Goal: Task Accomplishment & Management: Complete application form

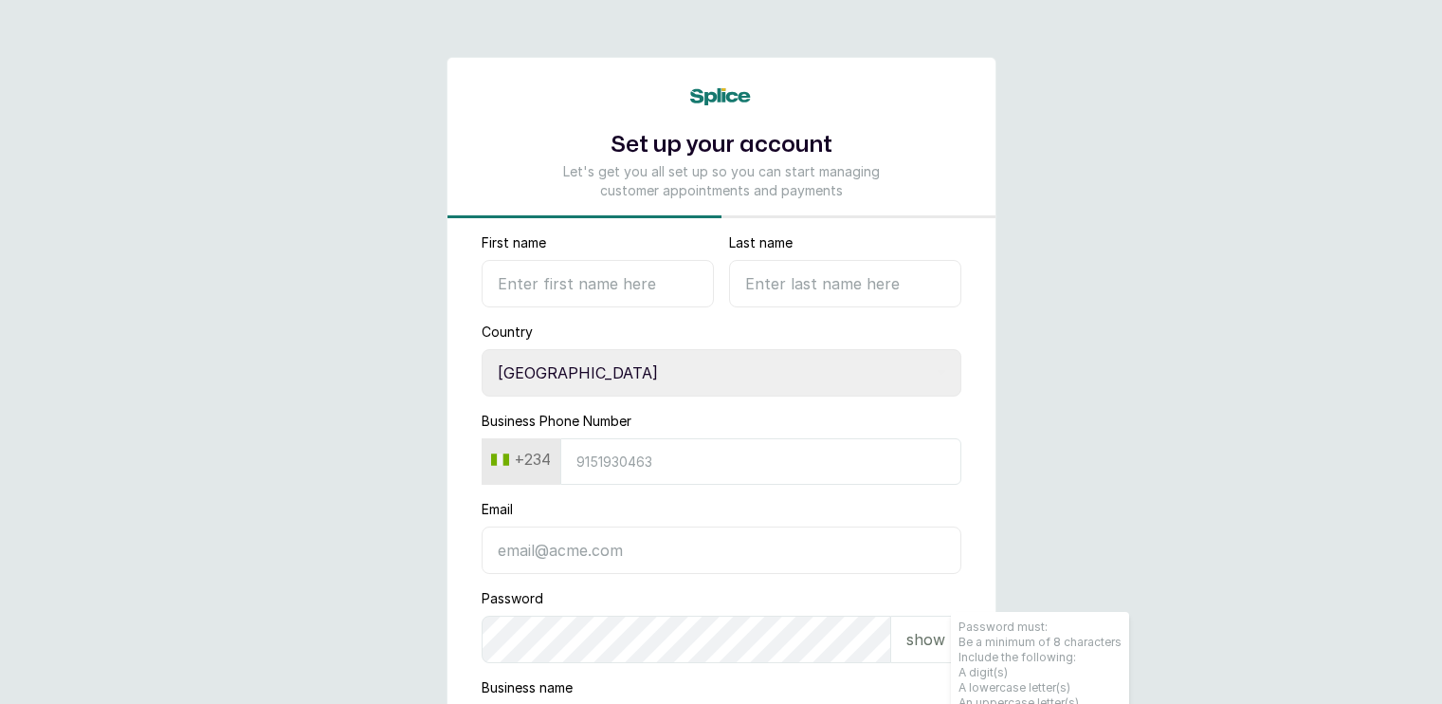
select select "NG"
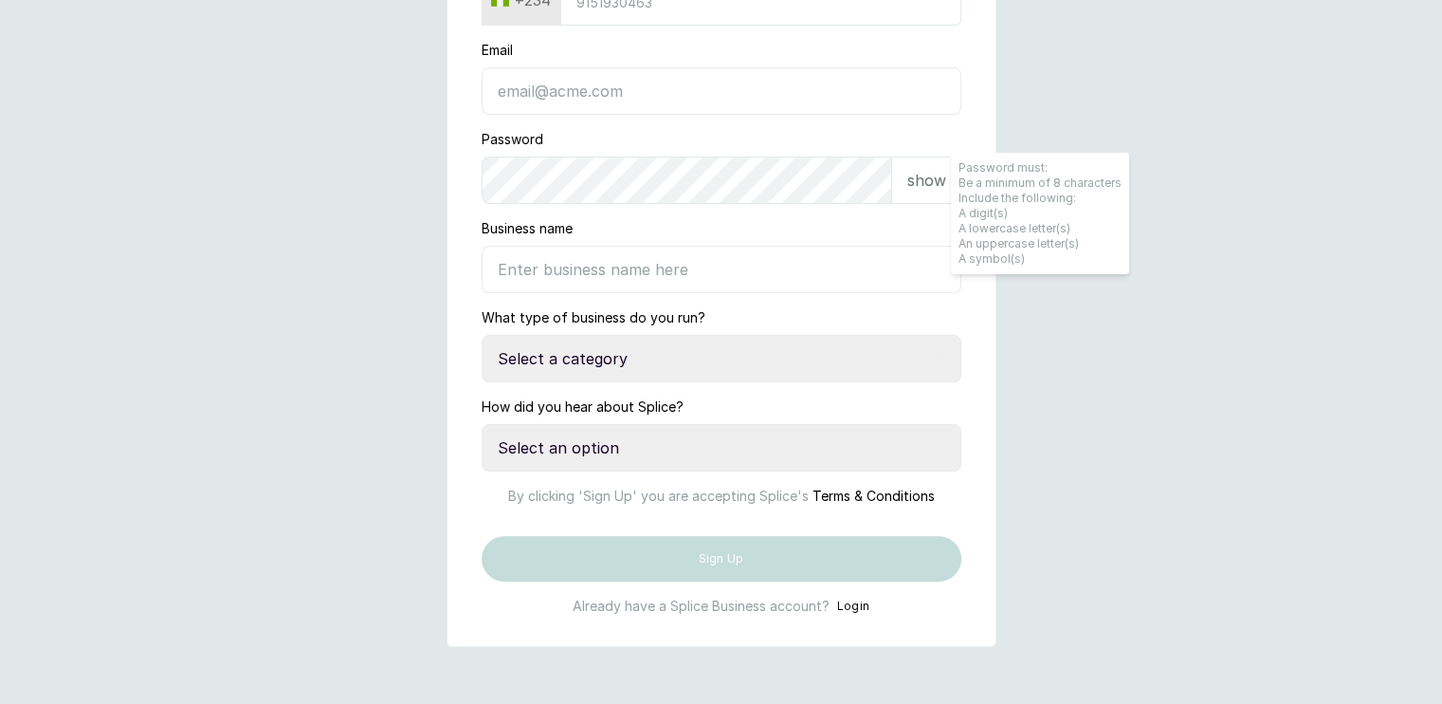
scroll to position [474, 0]
click at [885, 335] on select "Select a category I have more than one location I manage a team of beauty profe…" at bounding box center [722, 358] width 480 height 47
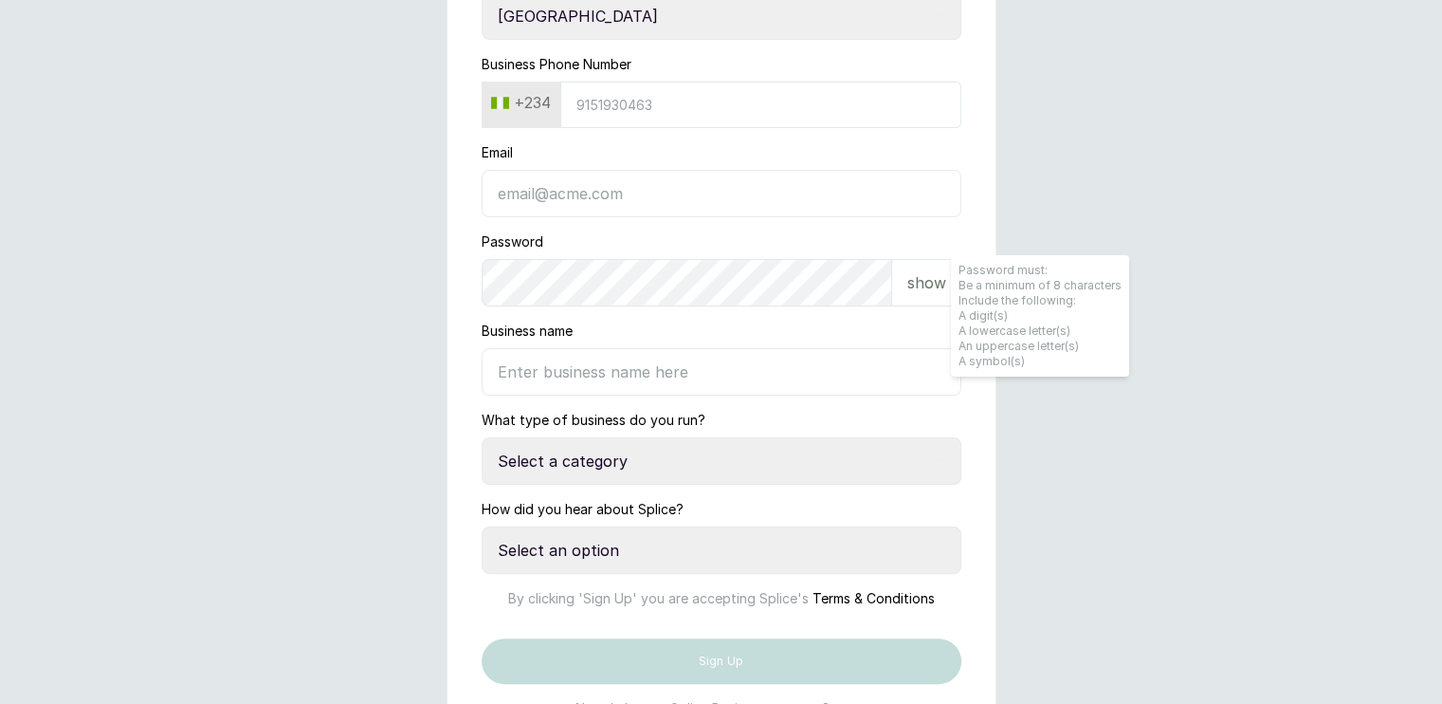
scroll to position [347, 0]
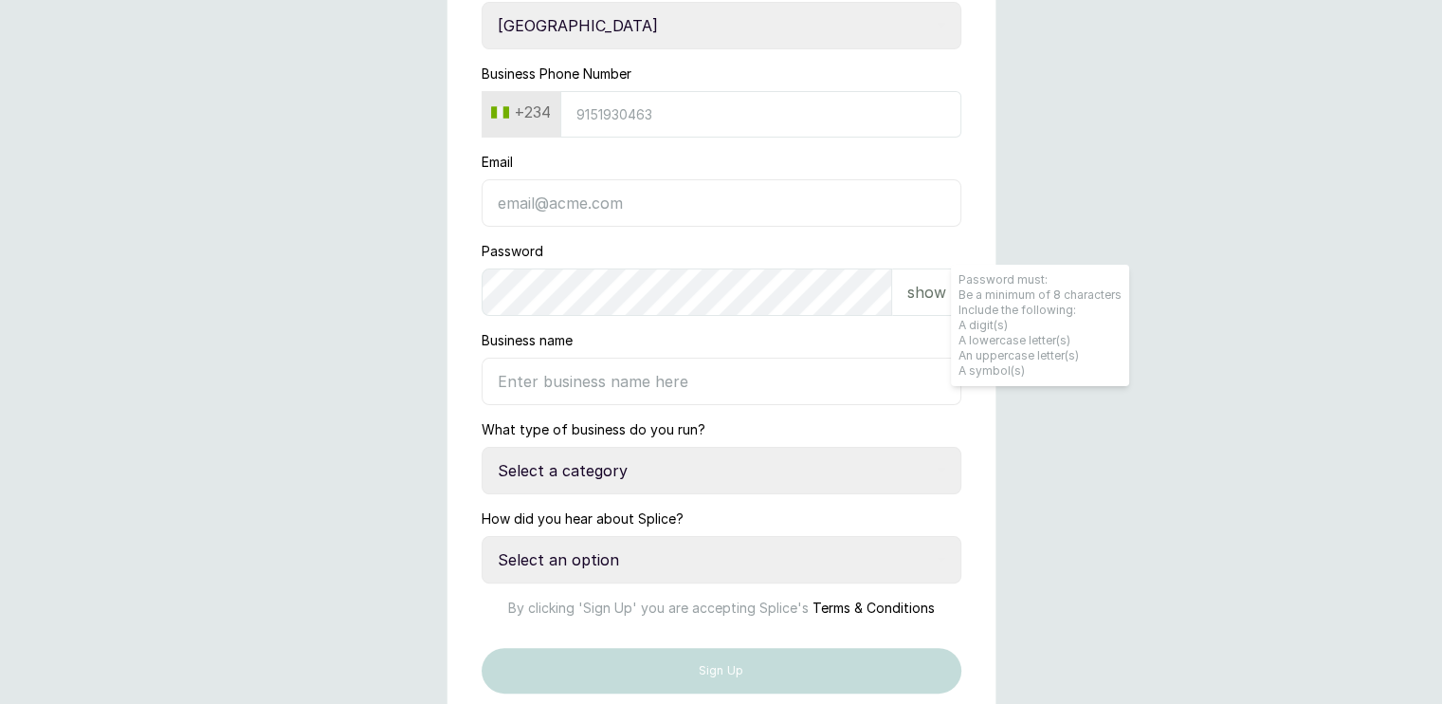
click at [875, 357] on input "Business name" at bounding box center [722, 380] width 480 height 47
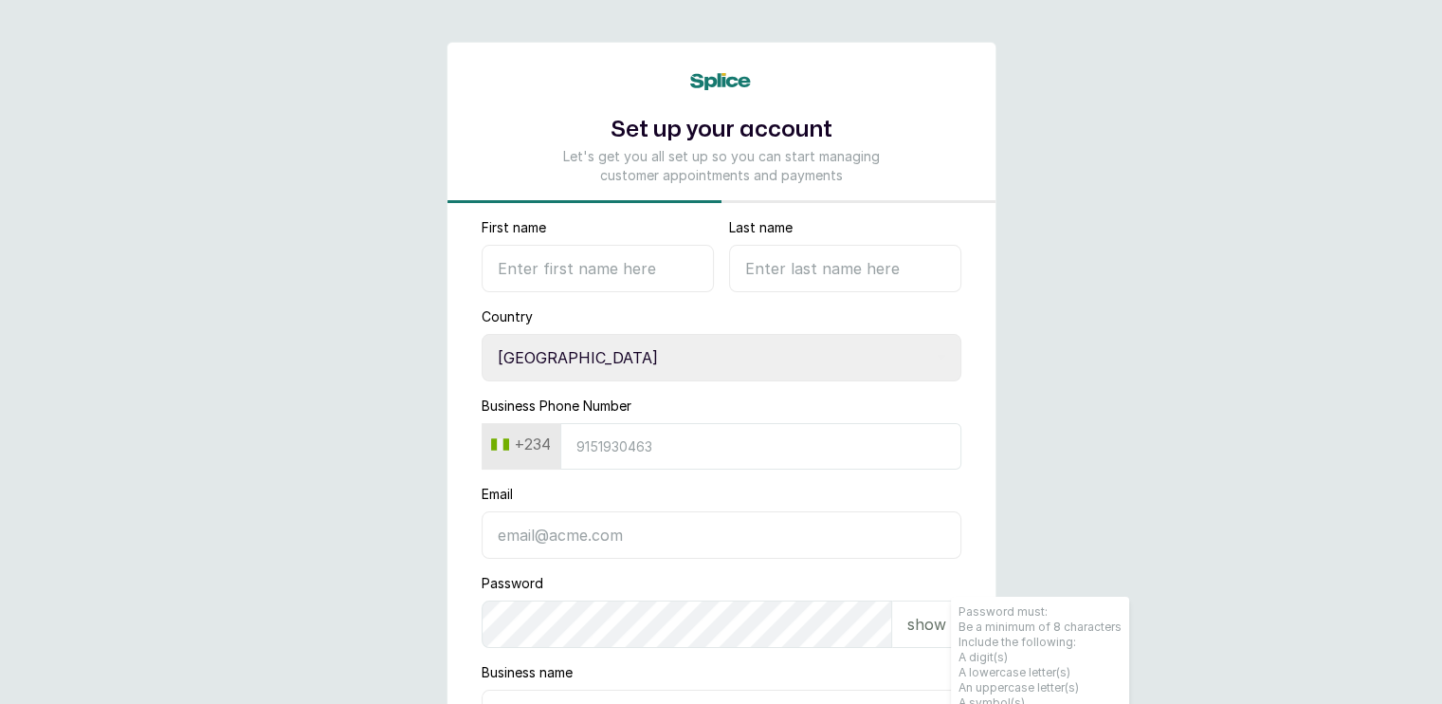
scroll to position [31, 0]
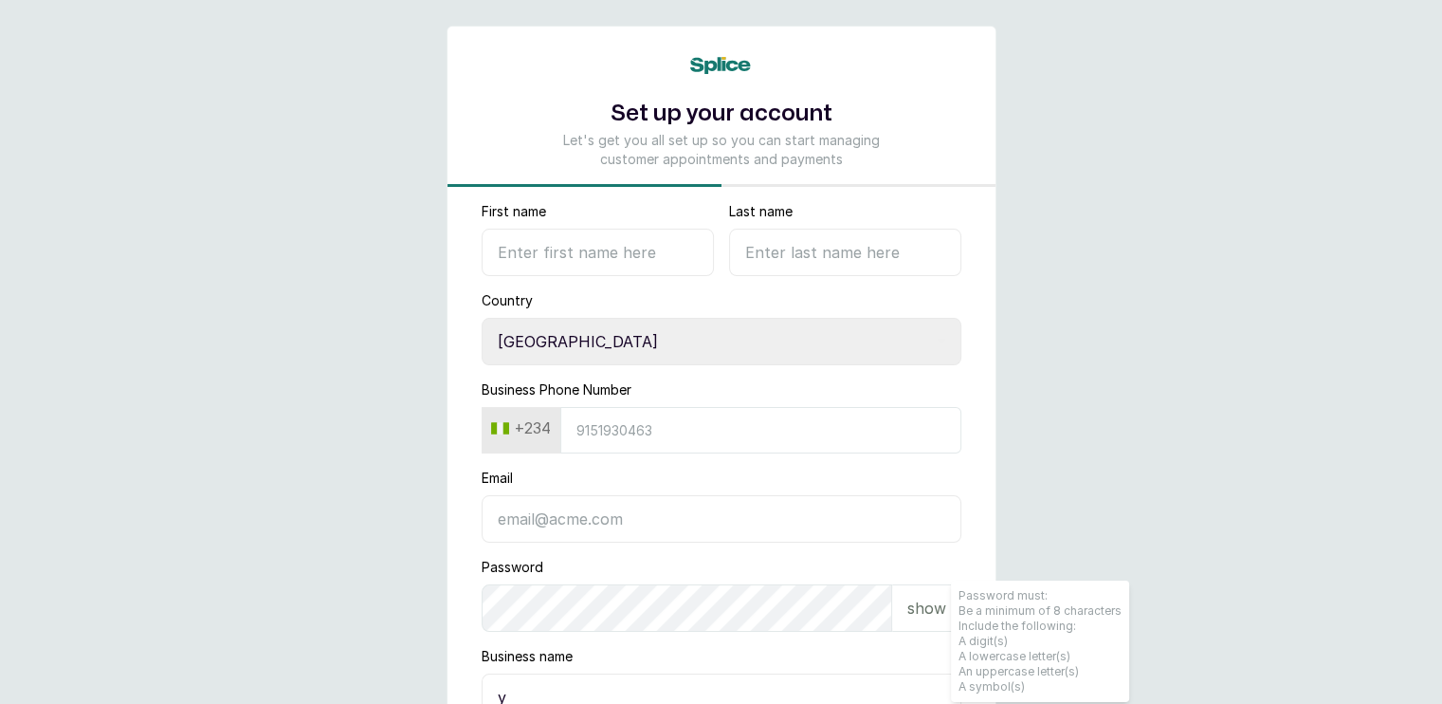
type input "y"
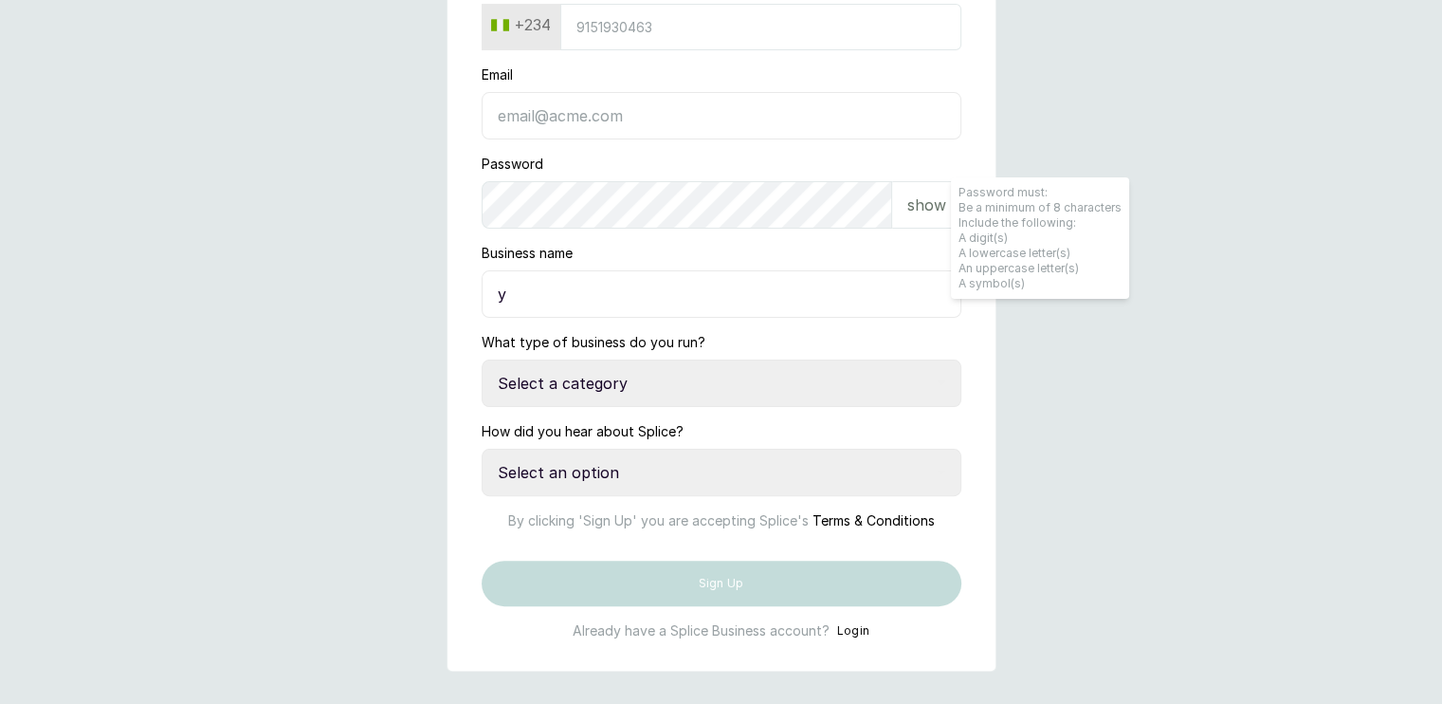
scroll to position [435, 0]
click at [618, 466] on select "Select an option Google search Instagram Facebook LinkedIn Splice Blog I was re…" at bounding box center [722, 471] width 480 height 47
select select "other"
click at [482, 448] on select "Select an option Google search Instagram Facebook LinkedIn Splice Blog I was re…" at bounding box center [722, 471] width 480 height 47
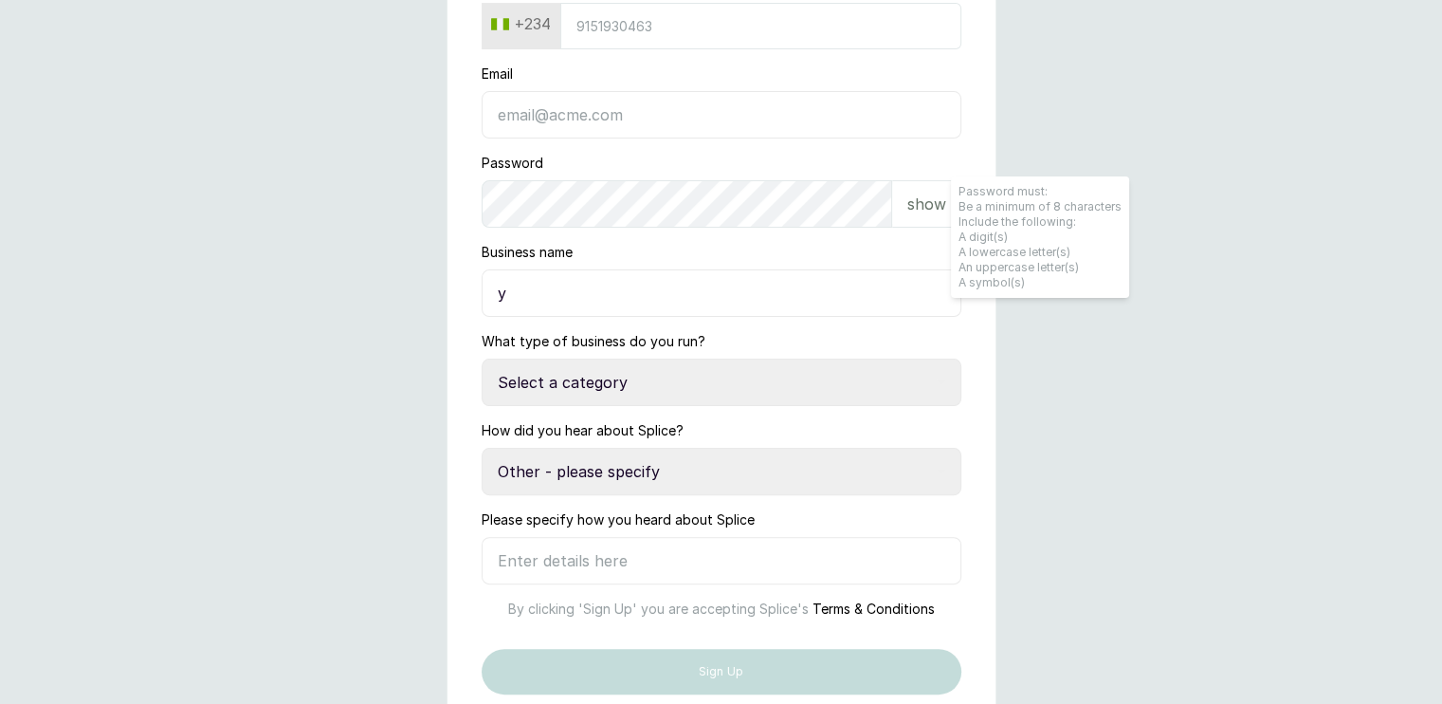
click at [610, 367] on select "Select a category I have more than one location I manage a team of beauty profe…" at bounding box center [722, 381] width 480 height 47
click at [482, 358] on select "Select a category I have more than one location I manage a team of beauty profe…" at bounding box center [722, 381] width 480 height 47
click at [614, 381] on select "Select a category I have more than one location I manage a team of beauty profe…" at bounding box center [722, 381] width 480 height 47
click at [482, 358] on select "Select a category I have more than one location I manage a team of beauty profe…" at bounding box center [722, 381] width 480 height 47
click at [653, 371] on select "Select a category I have more than one location I manage a team of beauty profe…" at bounding box center [722, 381] width 480 height 47
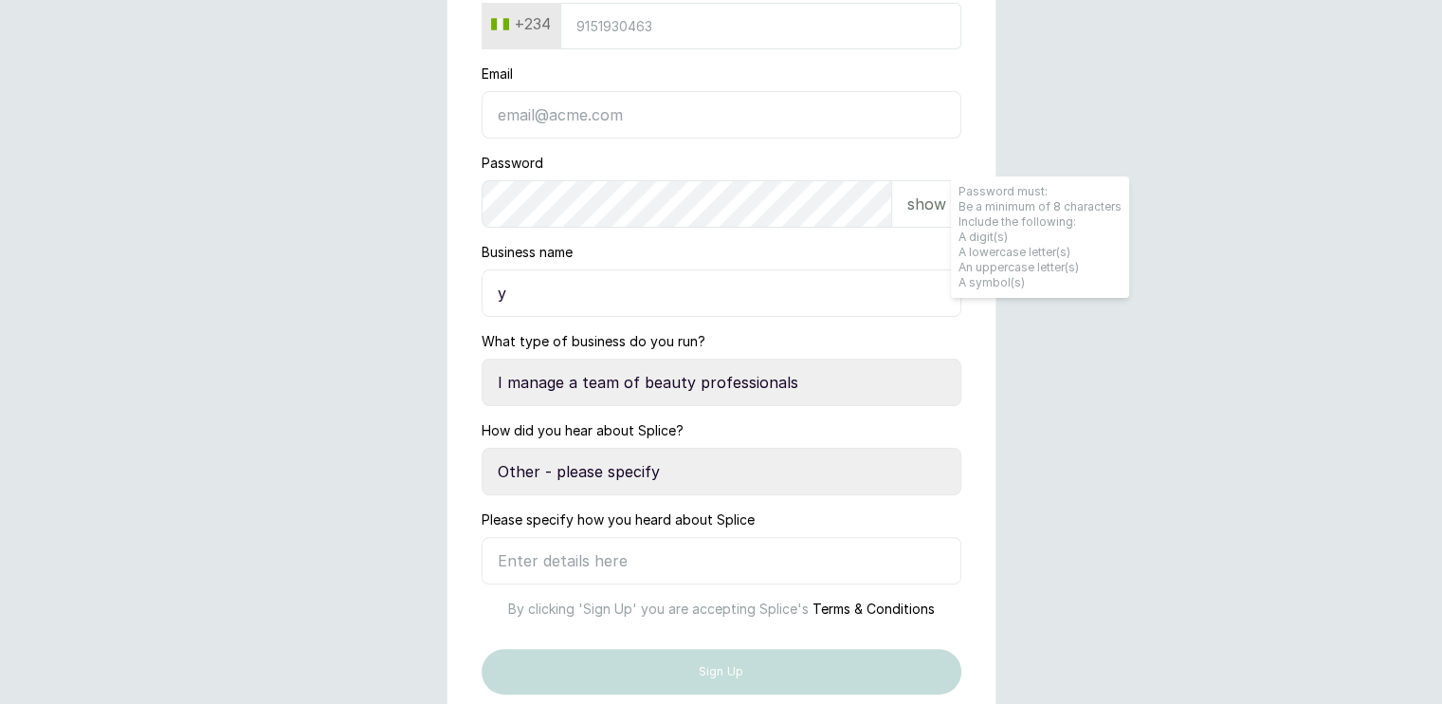
select select "independent_professional"
click at [482, 358] on select "Select a category I have more than one location I manage a team of beauty profe…" at bounding box center [722, 381] width 480 height 47
click at [544, 313] on input "y" at bounding box center [722, 292] width 480 height 47
type input "ycretives"
click at [610, 124] on input "Email" at bounding box center [722, 114] width 480 height 47
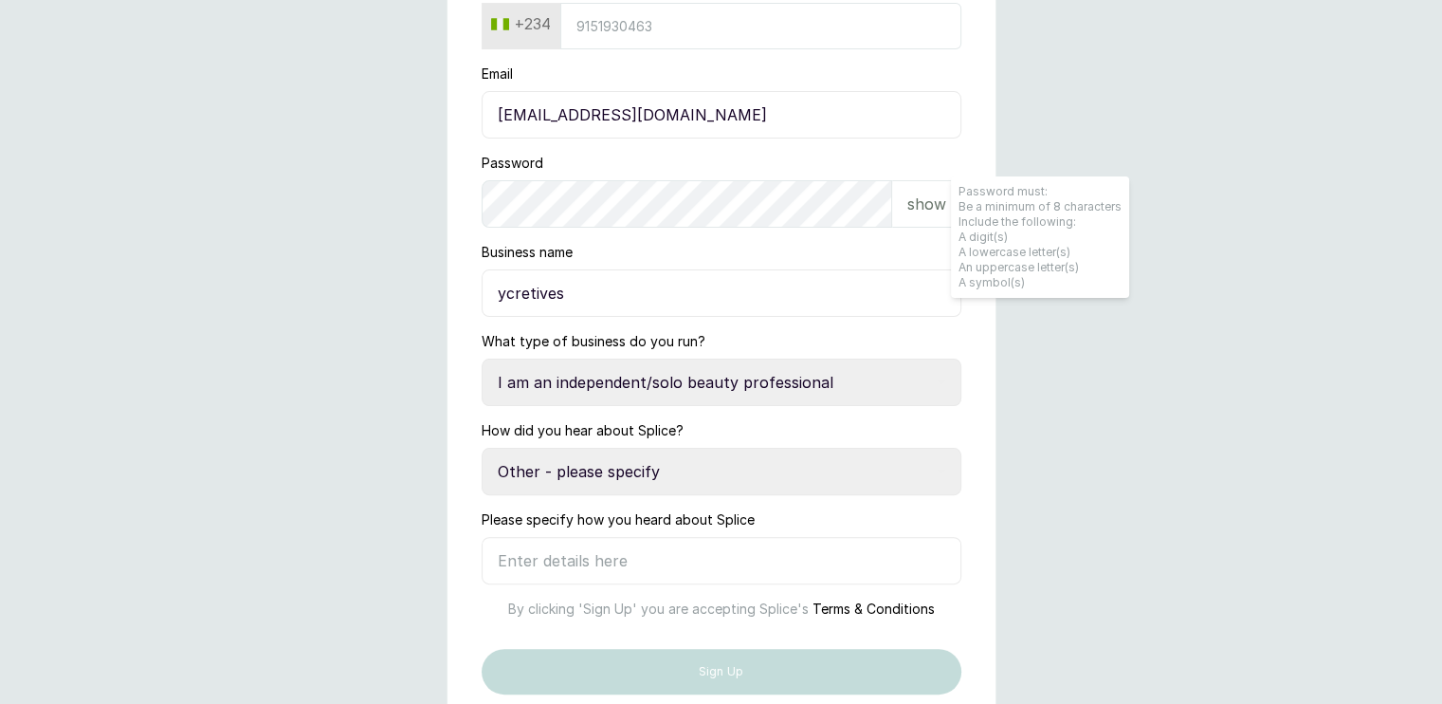
type input "gideonsukan33@gmail.com"
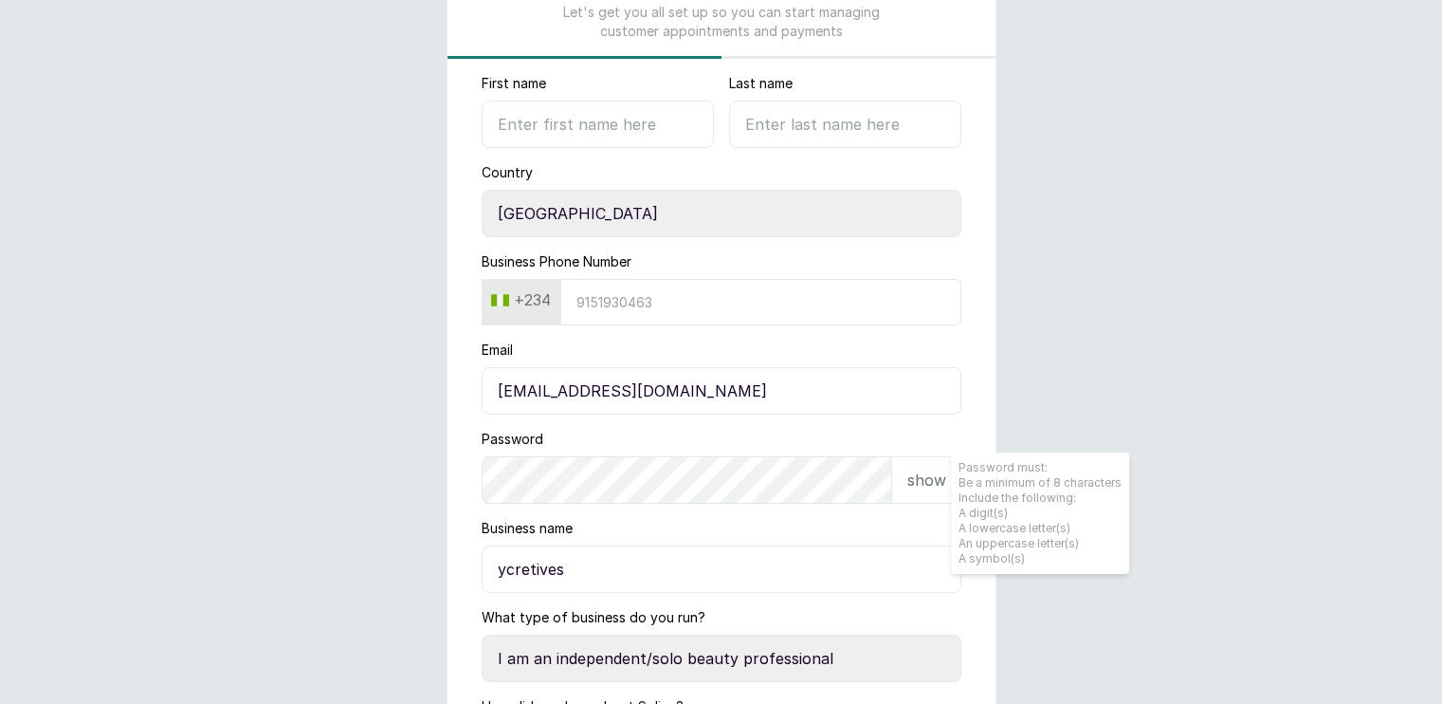
scroll to position [151, 0]
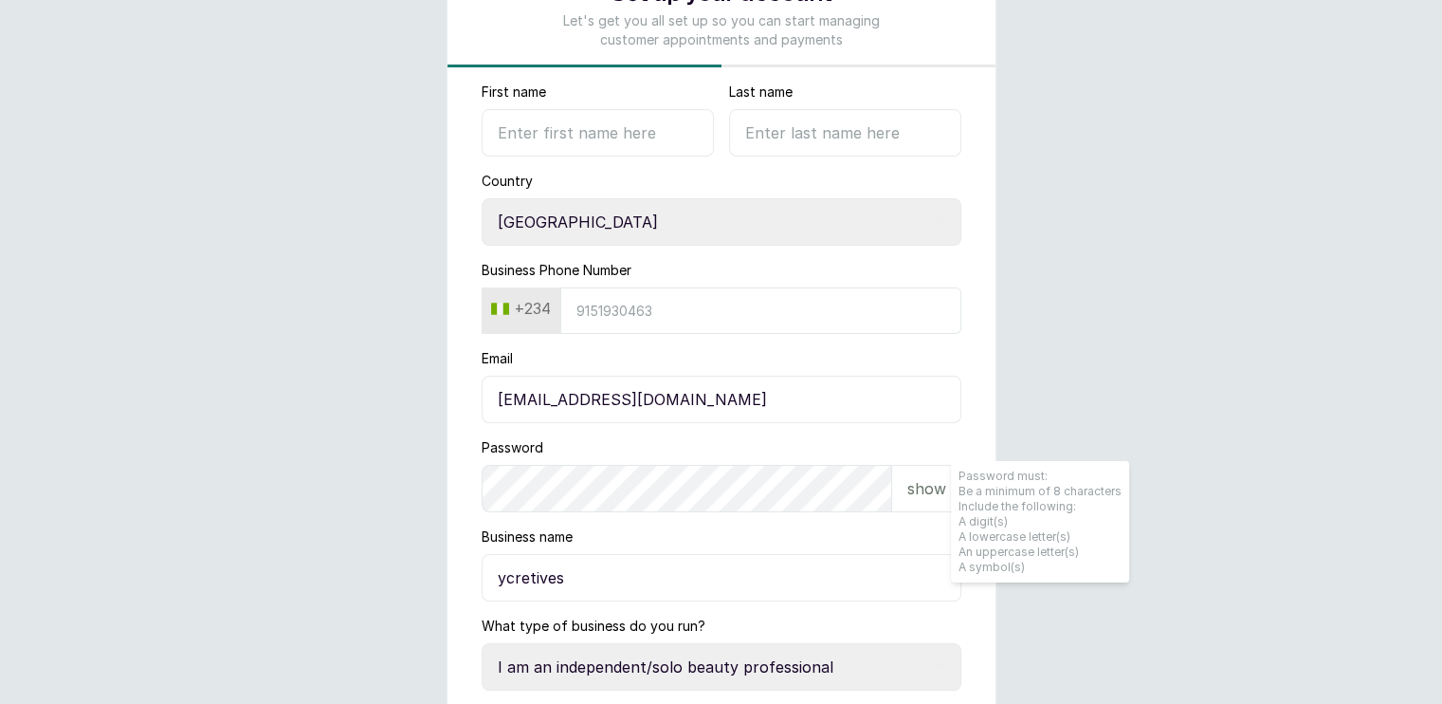
click at [607, 223] on select "Select country Nigeria Ghana" at bounding box center [722, 221] width 480 height 47
click at [597, 174] on div "Country Select country Nigeria Ghana" at bounding box center [722, 209] width 480 height 74
click at [601, 160] on form "First name Last name Country Select country Nigeria Ghana Business Phone Number…" at bounding box center [722, 547] width 548 height 930
click at [607, 143] on input "First name" at bounding box center [598, 132] width 232 height 47
type input "Gideon"
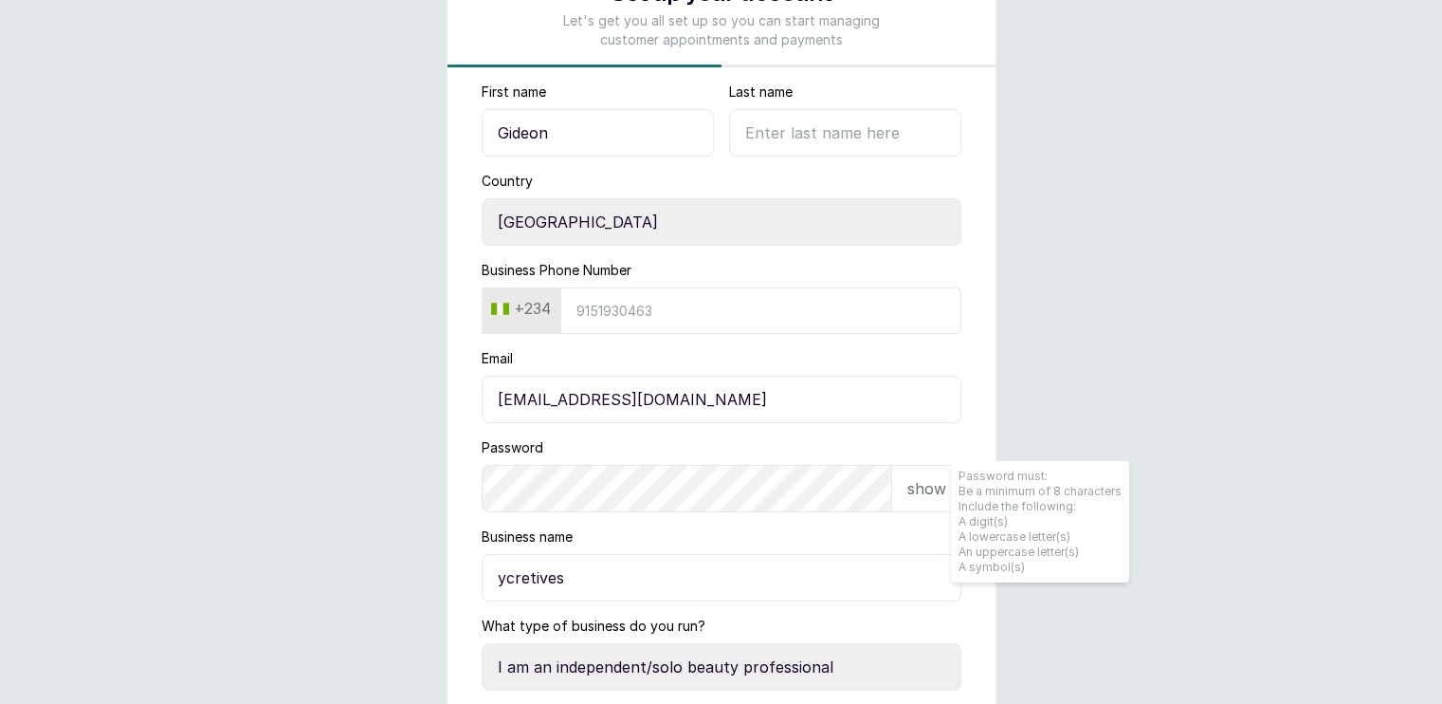
click at [800, 147] on input "Last name" at bounding box center [845, 132] width 232 height 47
click at [753, 299] on input "Business Phone Number" at bounding box center [760, 310] width 401 height 46
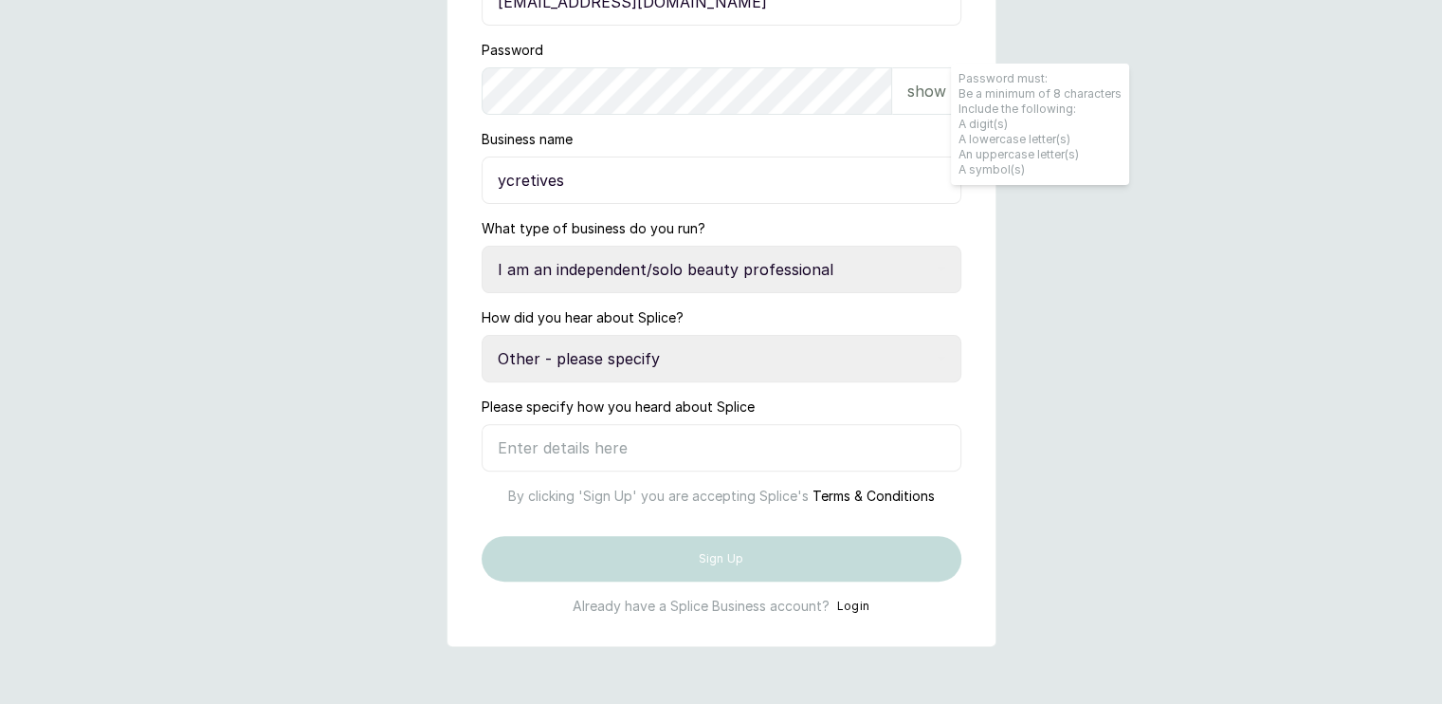
scroll to position [611, 0]
type input "8166307984"
click at [594, 424] on input "Please specify how you heard about Splice" at bounding box center [722, 447] width 480 height 47
click at [609, 335] on select "Select an option Google search Instagram Facebook LinkedIn Splice Blog I was re…" at bounding box center [722, 358] width 480 height 47
select select "google_search"
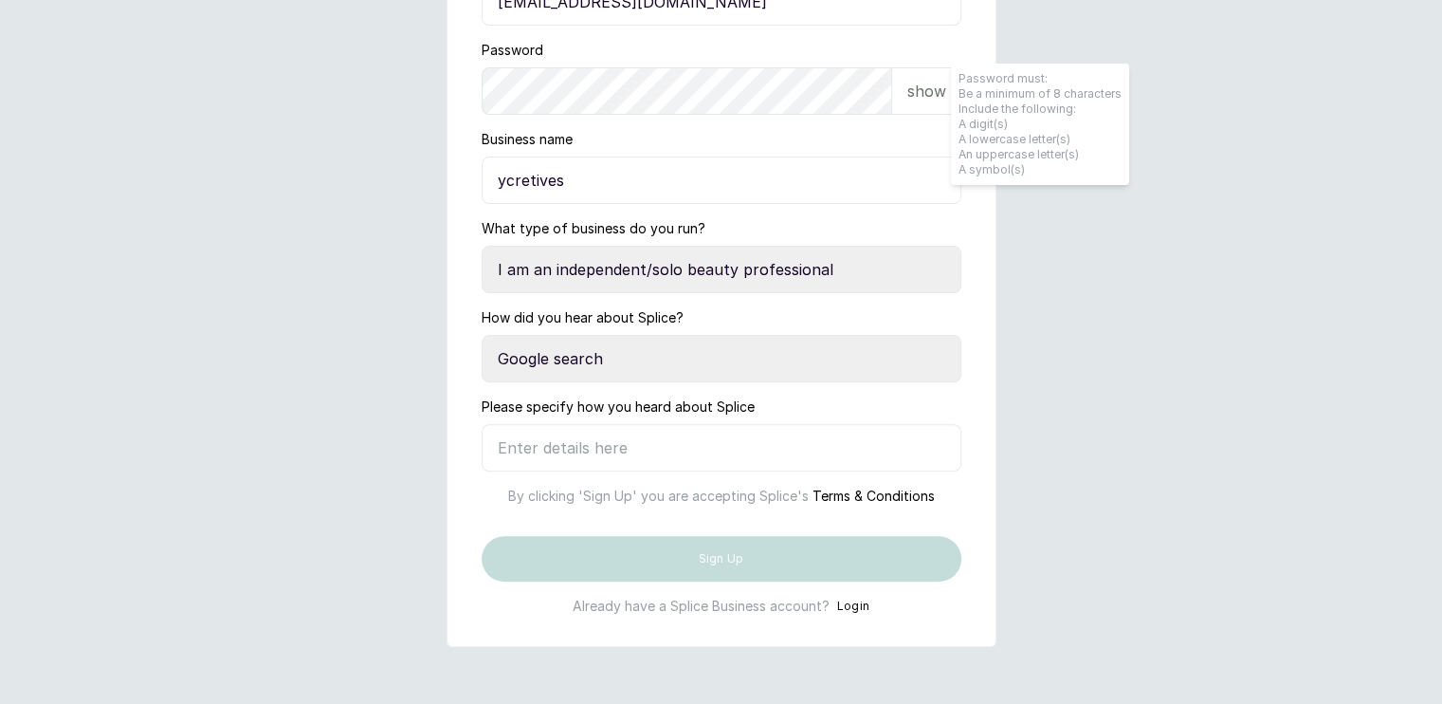
click at [482, 335] on select "Select an option Google search Instagram Facebook LinkedIn Splice Blog I was re…" at bounding box center [722, 358] width 480 height 47
type input "google_search"
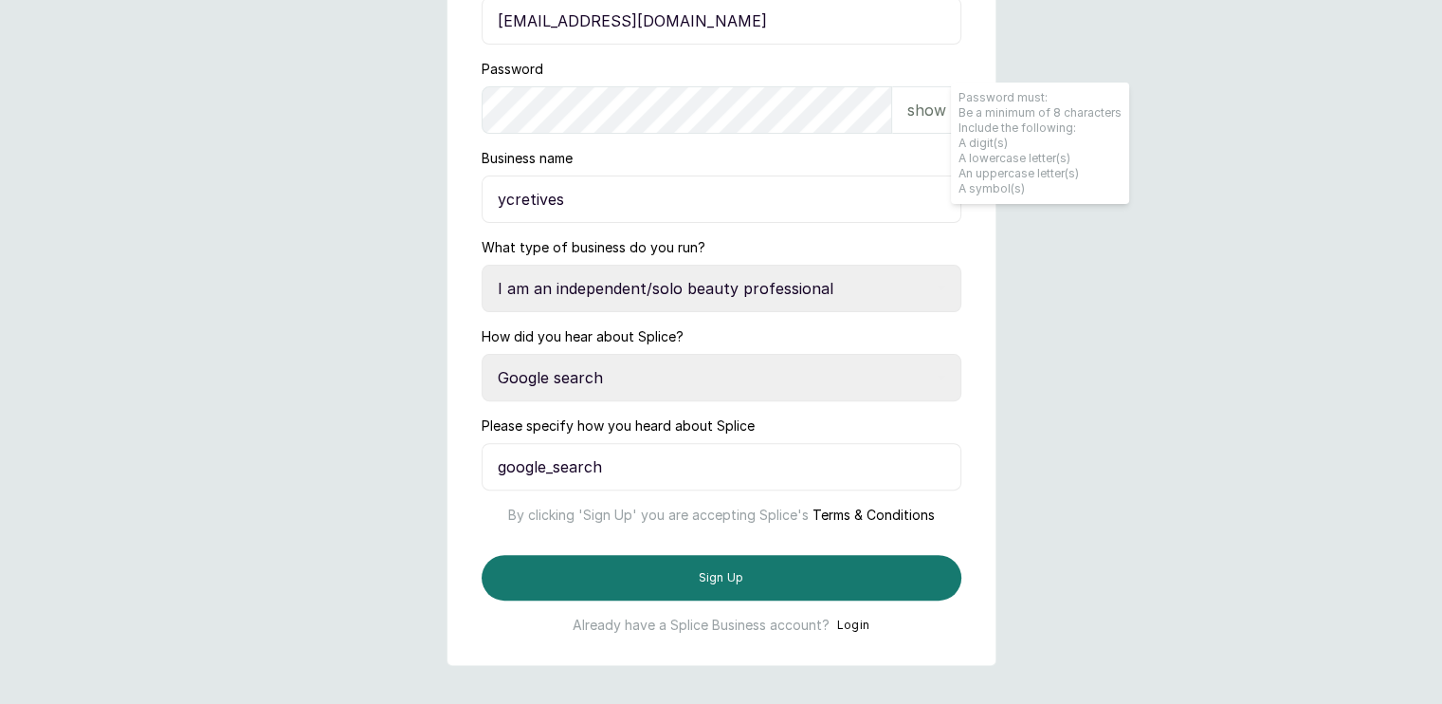
scroll to position [548, 0]
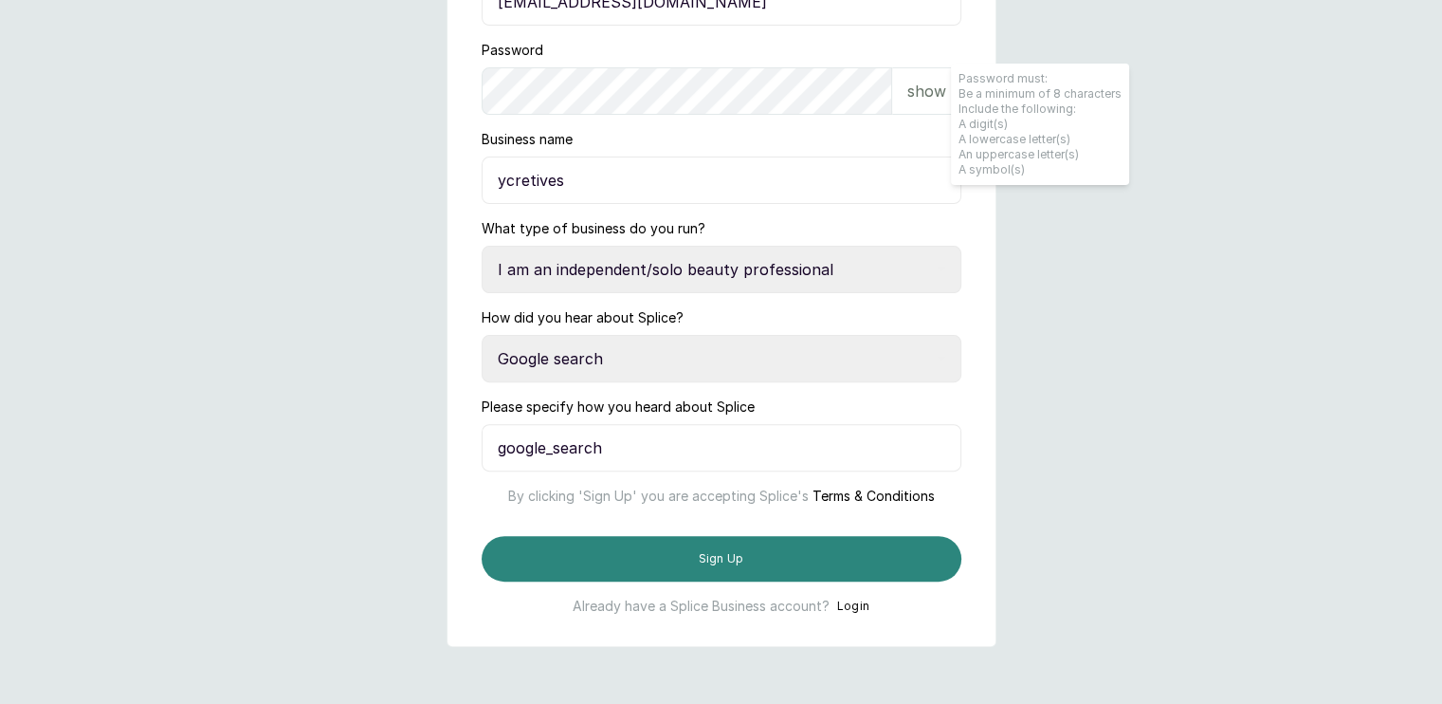
click at [733, 581] on button "Sign Up" at bounding box center [722, 559] width 480 height 46
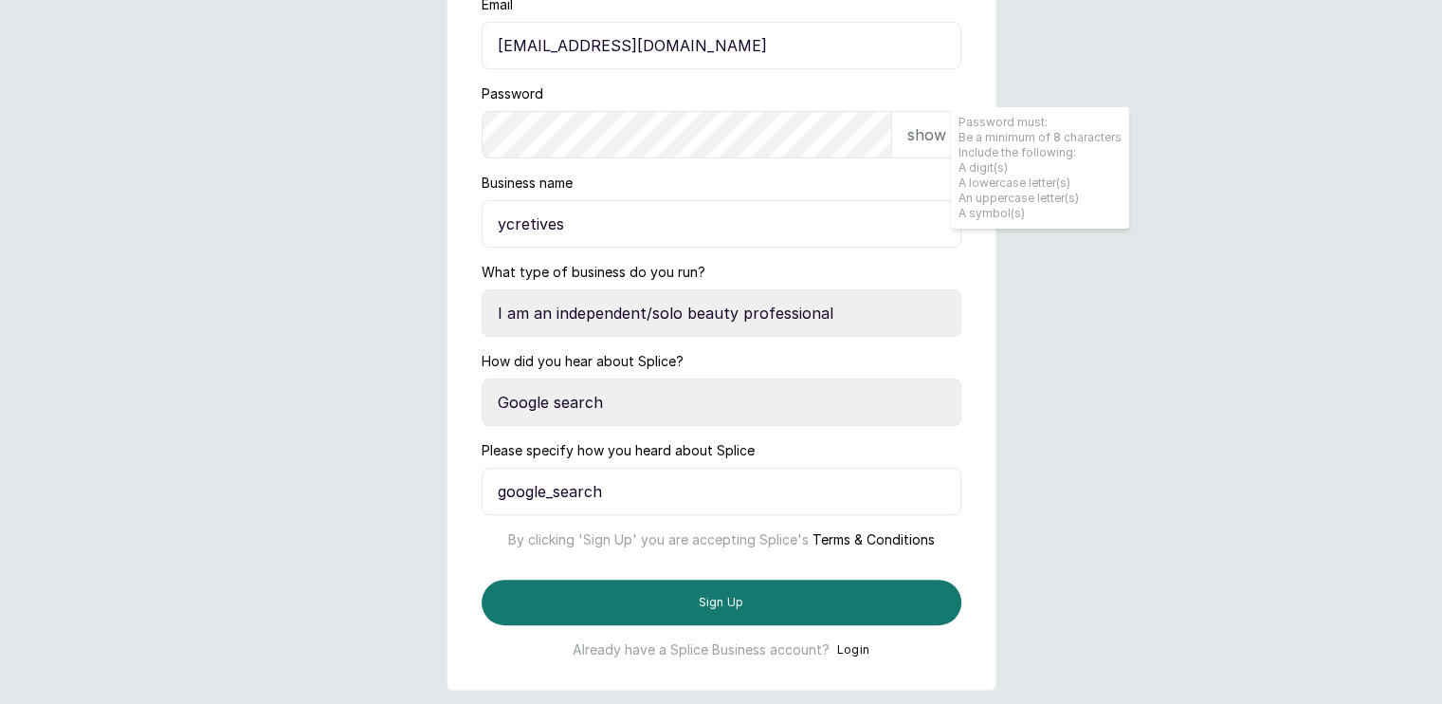
scroll to position [505, 0]
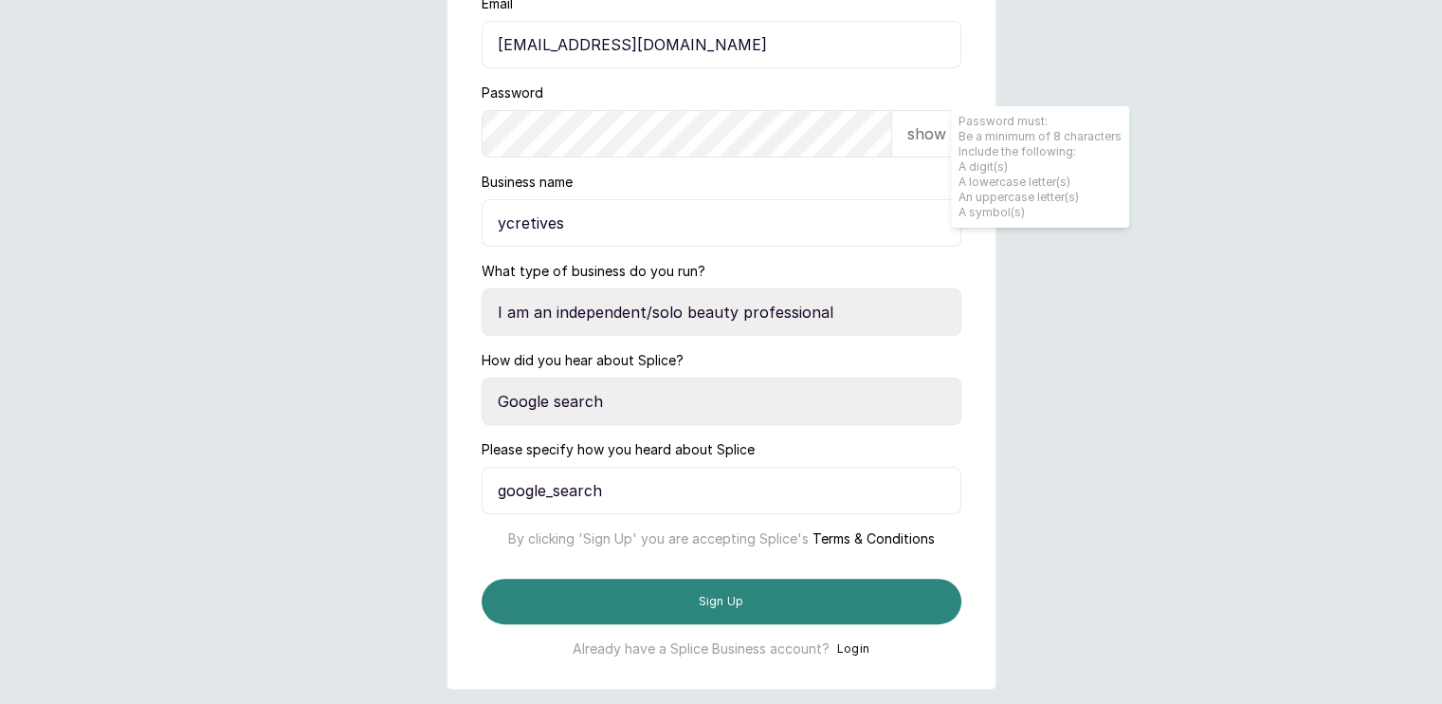
type input "Ade"
click at [717, 624] on button "Sign Up" at bounding box center [722, 601] width 480 height 46
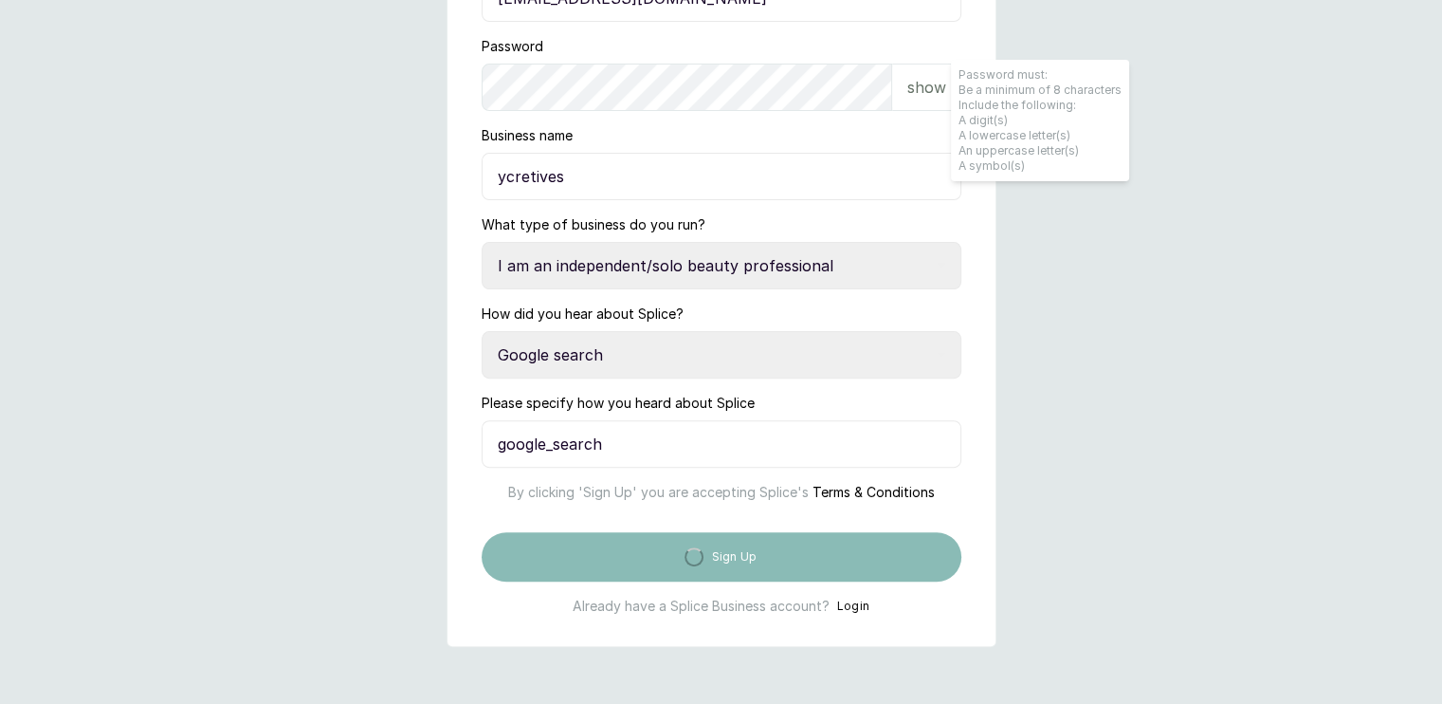
scroll to position [611, 0]
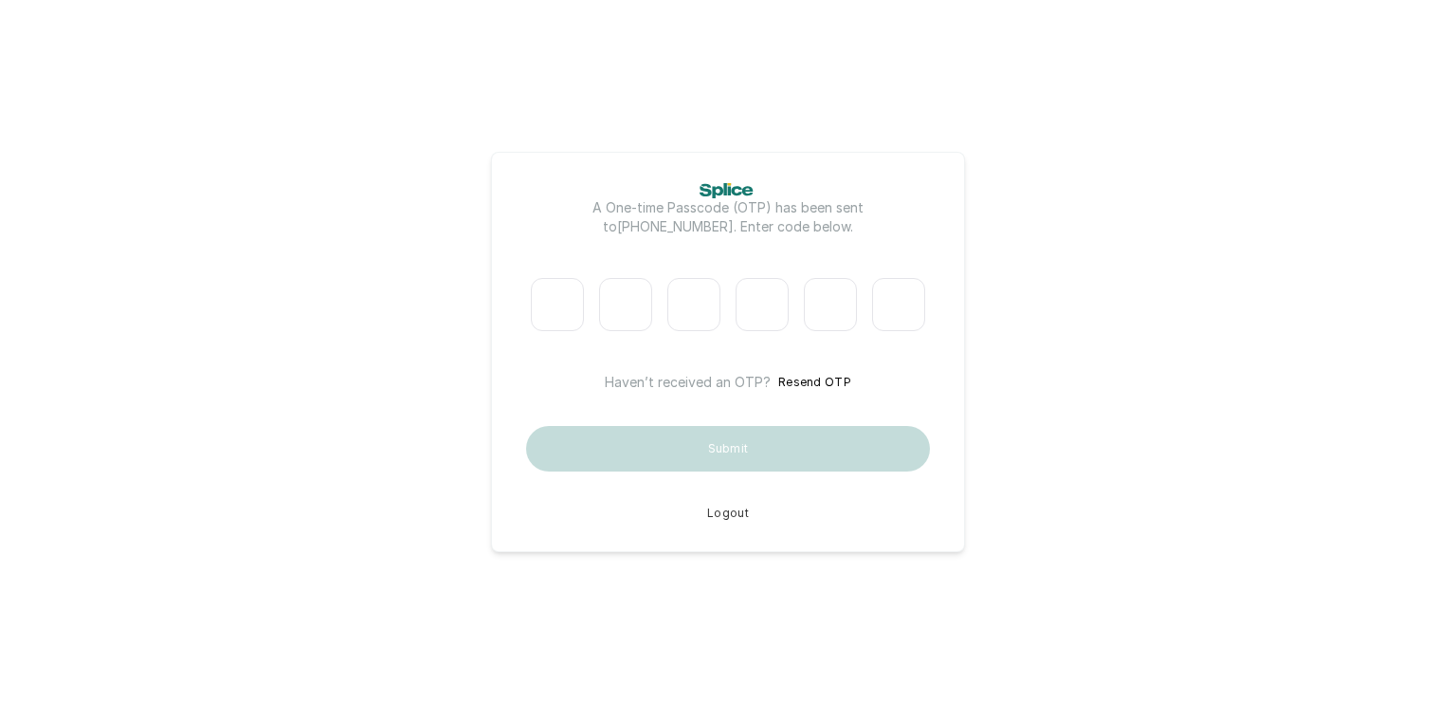
click at [557, 310] on input "Please enter verification code. Digit 1" at bounding box center [557, 304] width 53 height 53
type input "3"
type input "4"
type input "5"
type input "4"
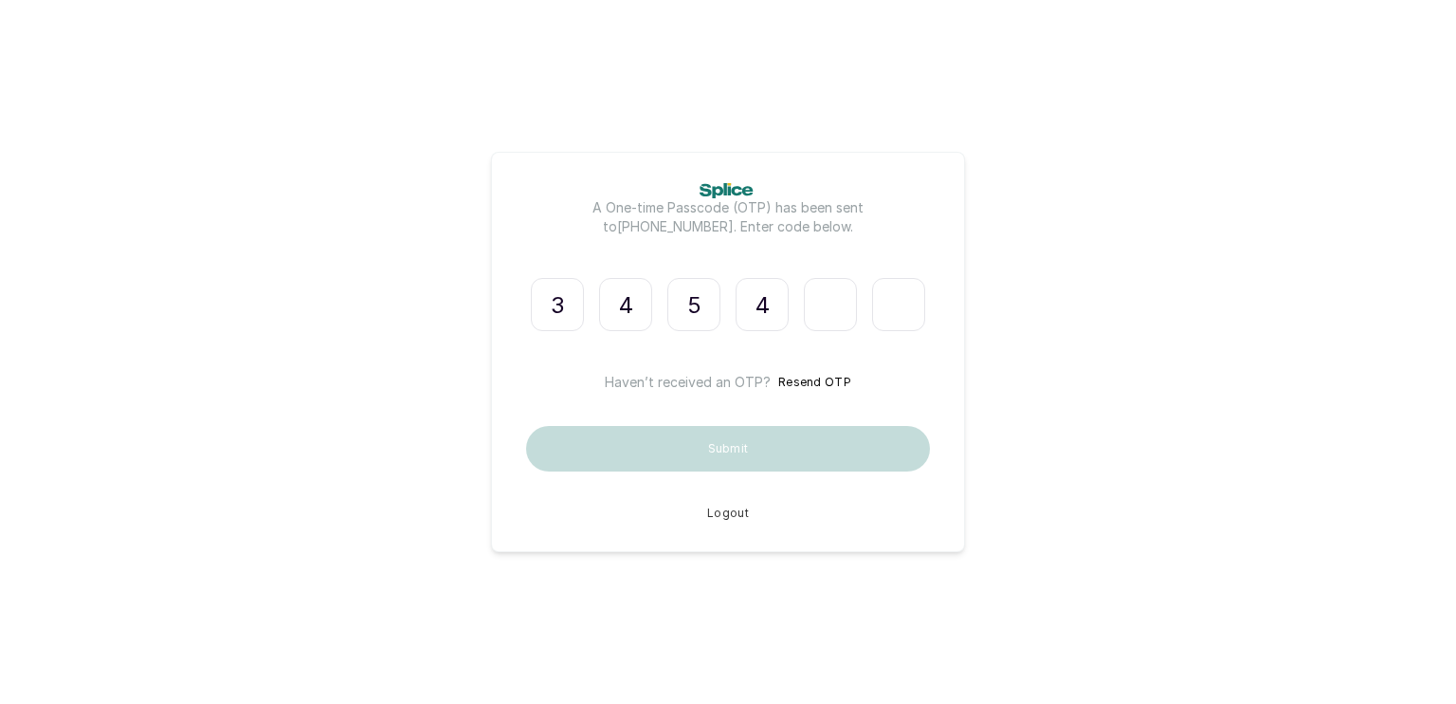
type input "0"
type input "6"
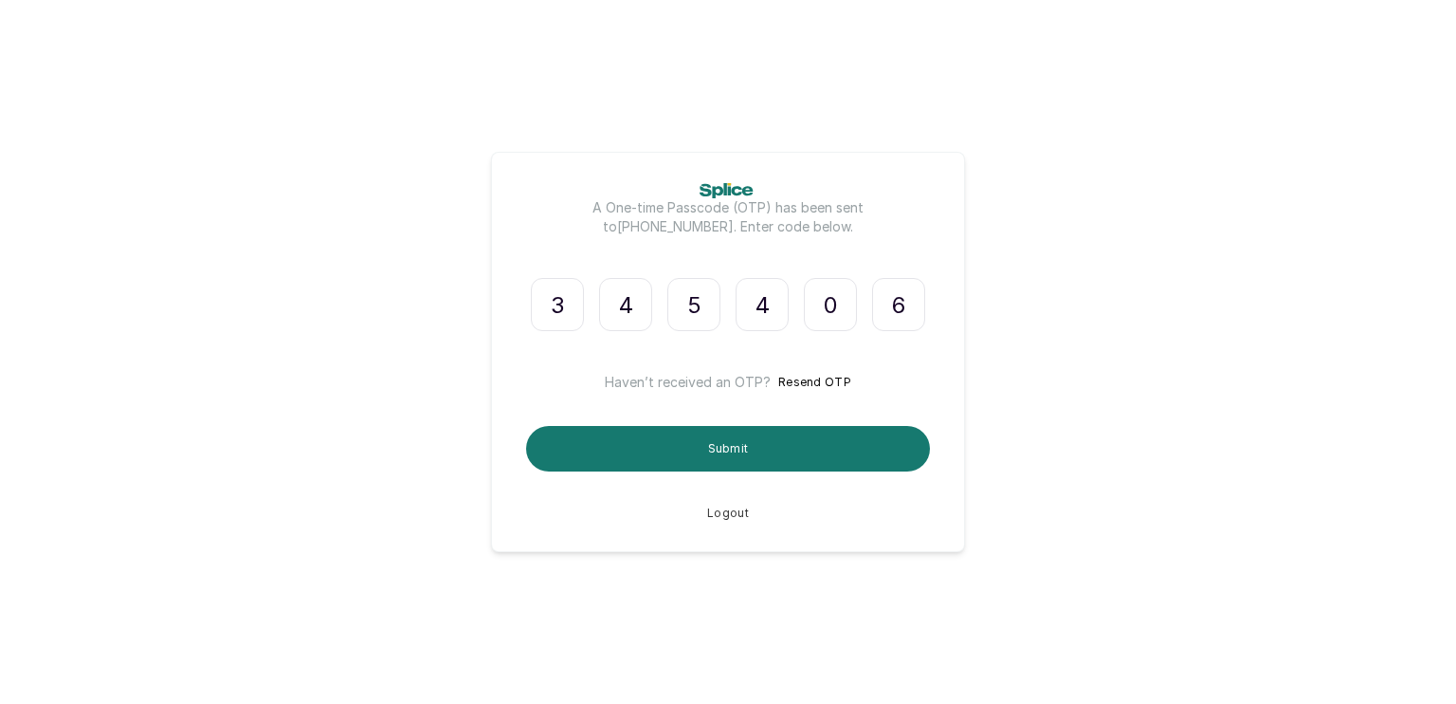
type input "6"
click at [845, 484] on div "A One-time Passcode (OTP) has been sent to [PHONE_NUMBER] . Enter code below. 3…" at bounding box center [728, 352] width 404 height 338
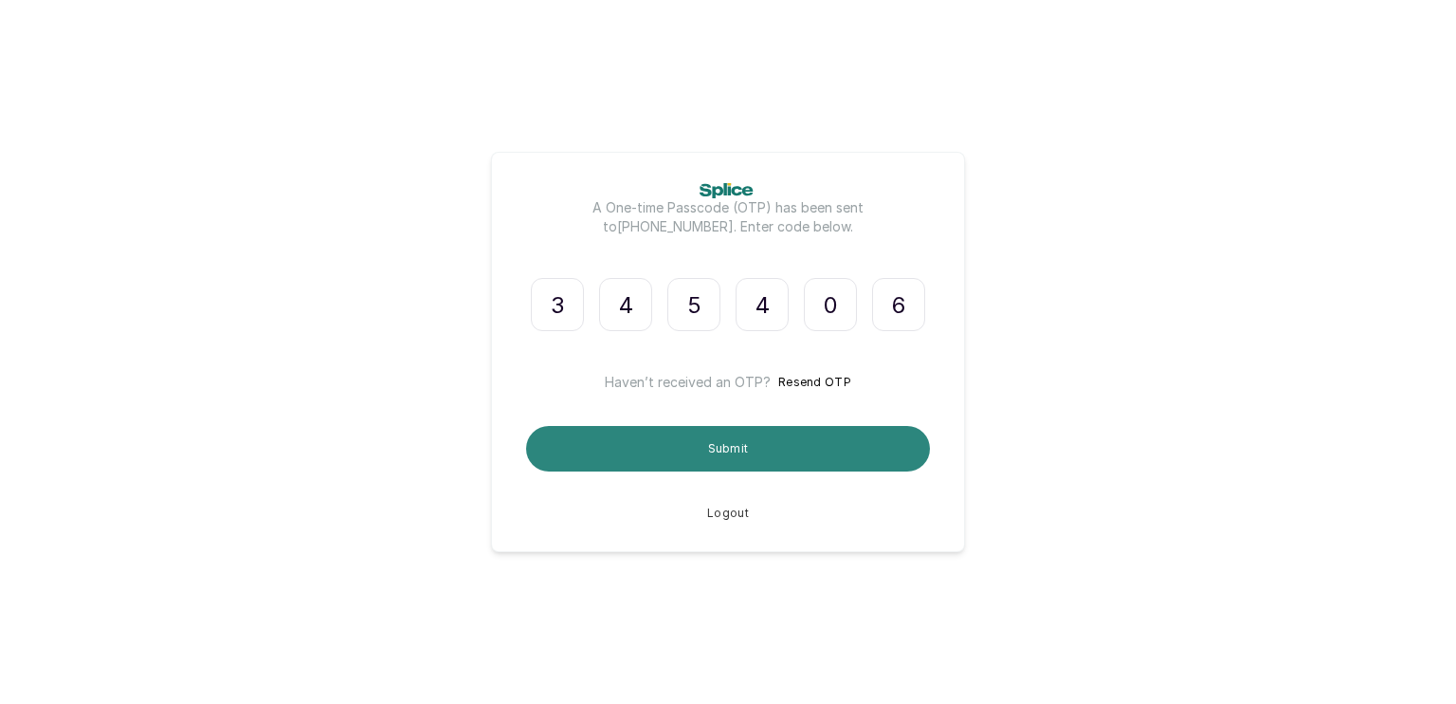
click at [814, 453] on button "Submit" at bounding box center [728, 449] width 404 height 46
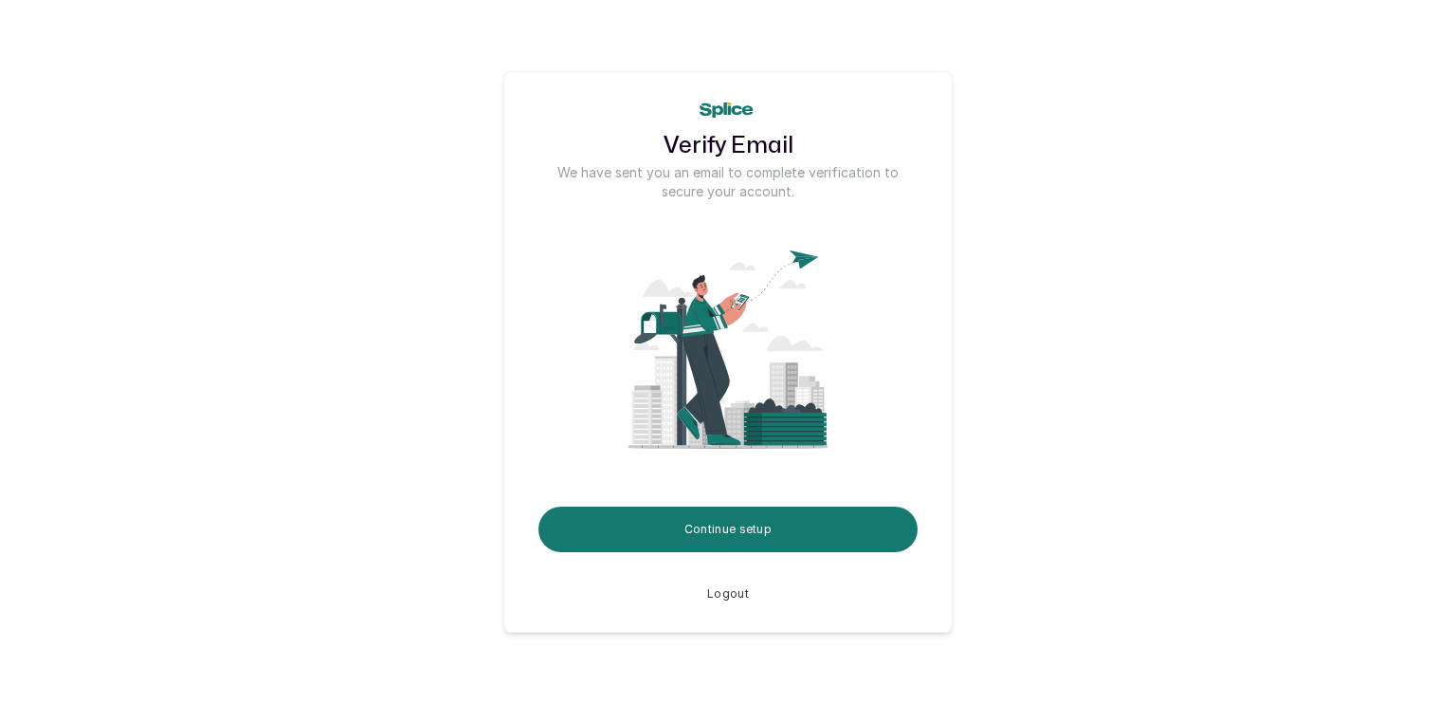
click at [929, 377] on div "Verify Email We have sent you an email to complete verification to secure your …" at bounding box center [727, 352] width 449 height 562
